Goal: Find specific page/section: Find specific page/section

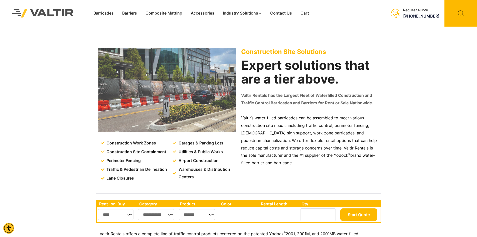
click at [168, 213] on select "**********" at bounding box center [156, 214] width 37 height 11
click at [135, 14] on link "Barriers" at bounding box center [129, 14] width 23 height 8
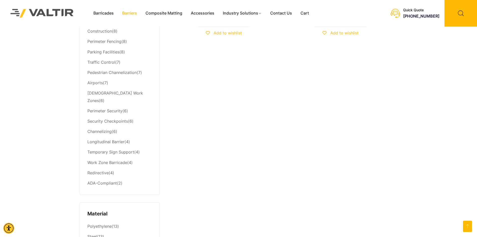
scroll to position [167, 0]
